Goal: Transaction & Acquisition: Purchase product/service

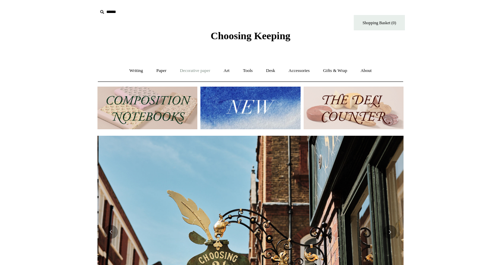
scroll to position [0, 306]
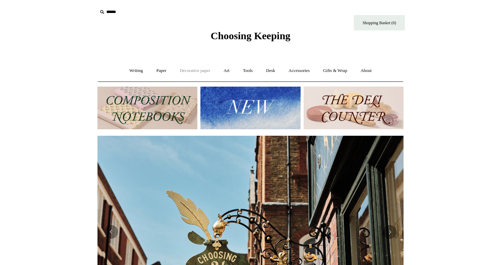
click at [210, 70] on link "Decorative paper +" at bounding box center [195, 71] width 43 height 18
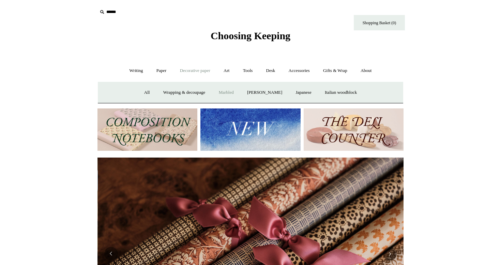
scroll to position [0, 612]
click at [160, 70] on link "Paper +" at bounding box center [161, 71] width 23 height 18
click at [142, 72] on link "Writing +" at bounding box center [136, 71] width 26 height 18
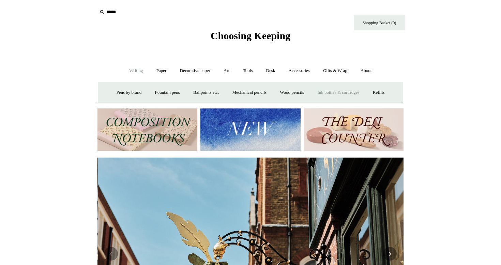
scroll to position [0, 306]
click at [202, 70] on link "Decorative paper +" at bounding box center [195, 71] width 43 height 18
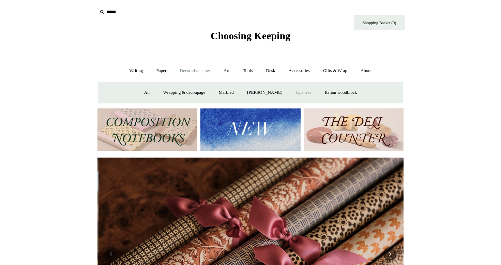
scroll to position [0, 612]
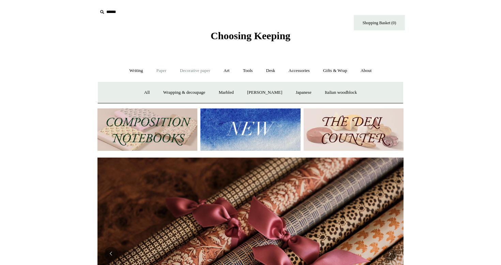
click at [158, 69] on link "Paper +" at bounding box center [161, 71] width 23 height 18
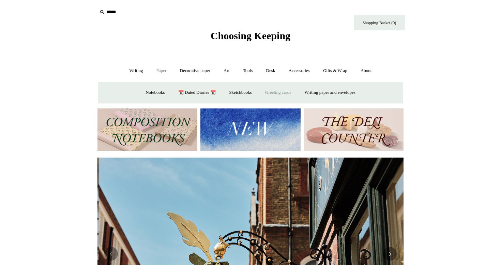
scroll to position [0, 306]
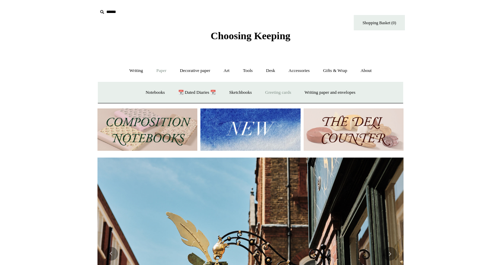
click at [280, 93] on link "Greeting cards +" at bounding box center [278, 93] width 38 height 18
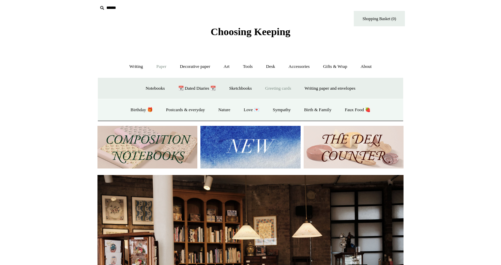
scroll to position [0, 0]
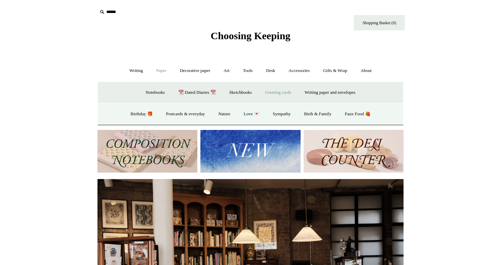
click at [223, 151] on img at bounding box center [251, 151] width 100 height 43
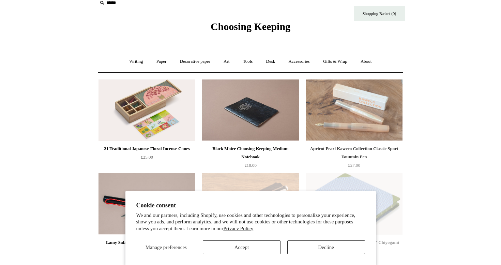
scroll to position [11, 0]
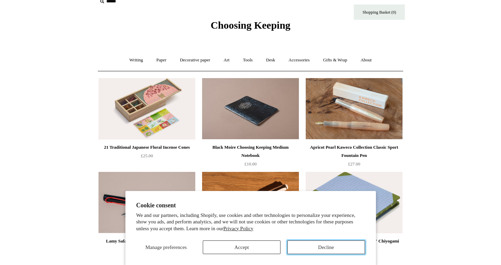
click at [319, 249] on button "Decline" at bounding box center [326, 247] width 78 height 14
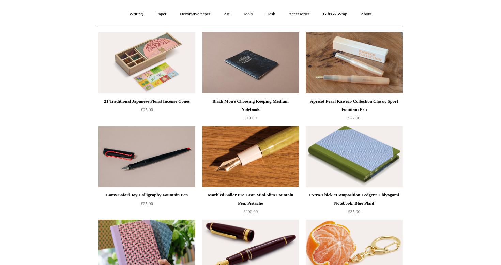
scroll to position [0, 0]
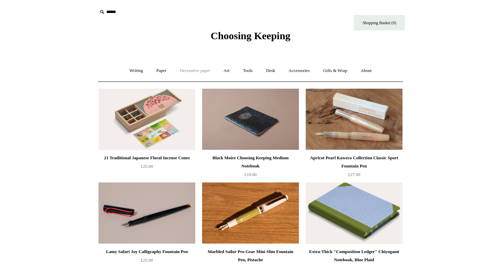
click at [196, 70] on link "Decorative paper +" at bounding box center [195, 71] width 43 height 18
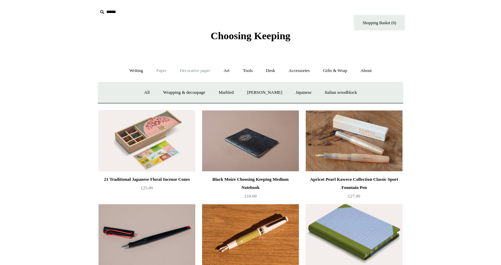
click at [157, 72] on link "Paper +" at bounding box center [161, 71] width 23 height 18
click at [269, 93] on link "Greeting cards +" at bounding box center [278, 93] width 38 height 18
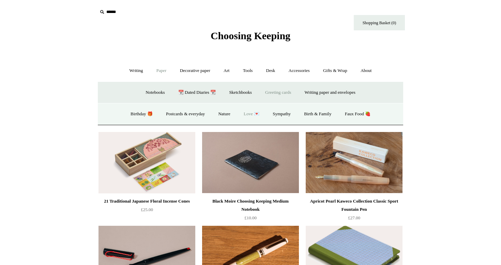
click at [251, 116] on link "Love 💌" at bounding box center [252, 114] width 28 height 18
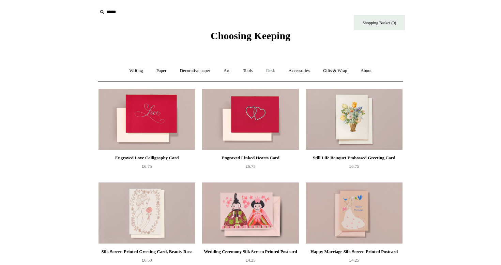
click at [276, 68] on link "Desk +" at bounding box center [270, 71] width 21 height 18
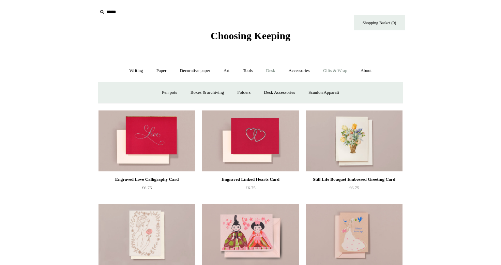
click at [334, 72] on link "Gifts & Wrap +" at bounding box center [335, 71] width 36 height 18
click at [304, 71] on link "Accessories +" at bounding box center [299, 71] width 33 height 18
click at [344, 71] on link "Gifts & Wrap +" at bounding box center [335, 71] width 36 height 18
click at [232, 35] on span "Choosing Keeping" at bounding box center [251, 35] width 80 height 11
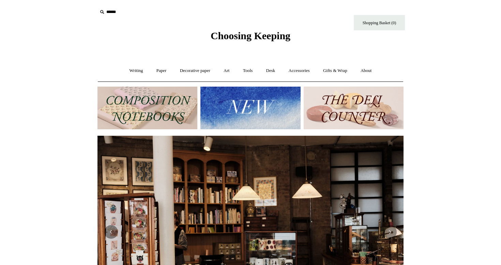
click at [150, 110] on img at bounding box center [148, 108] width 100 height 43
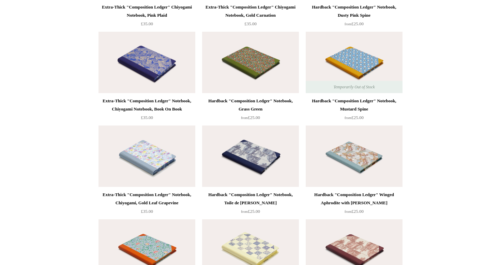
scroll to position [1190, 0]
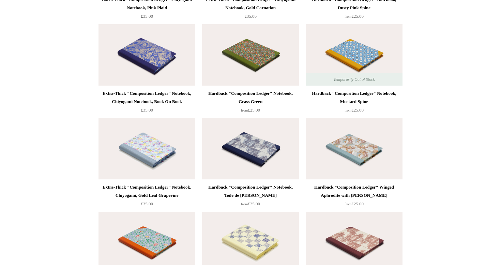
click at [264, 59] on img at bounding box center [250, 54] width 97 height 61
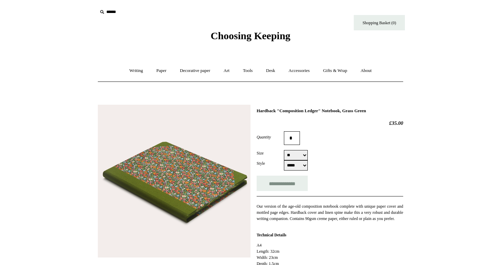
select select "**"
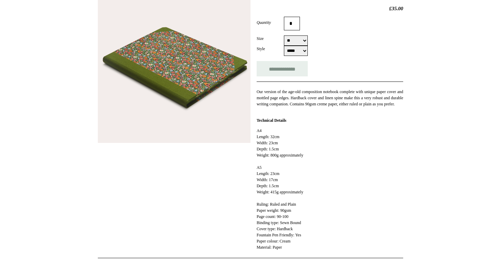
scroll to position [100, 0]
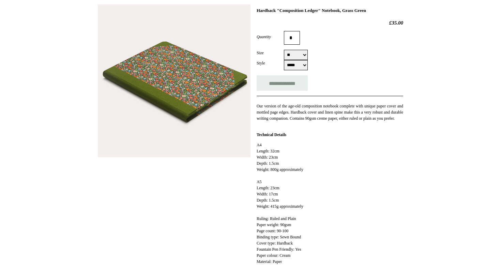
click at [227, 115] on img at bounding box center [174, 80] width 153 height 153
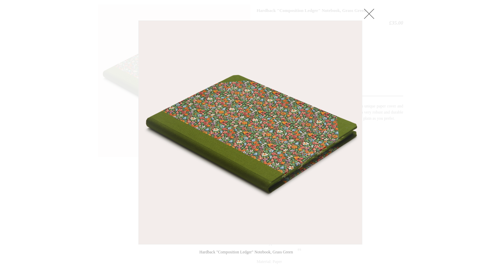
click at [371, 11] on link at bounding box center [370, 14] width 14 height 14
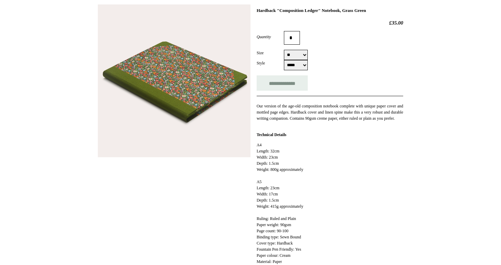
scroll to position [0, 0]
